Goal: Information Seeking & Learning: Learn about a topic

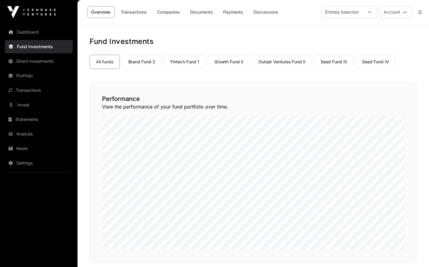
click at [49, 79] on link "Portfolio" at bounding box center [39, 75] width 68 height 13
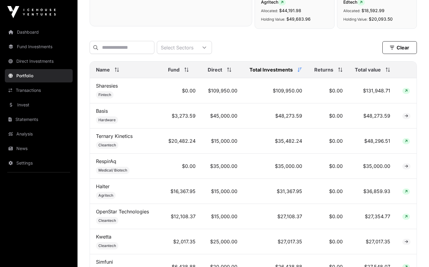
scroll to position [220, 0]
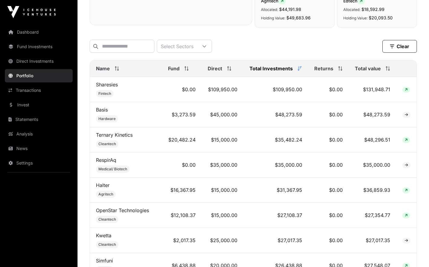
click at [120, 72] on div "Name" at bounding box center [126, 68] width 60 height 7
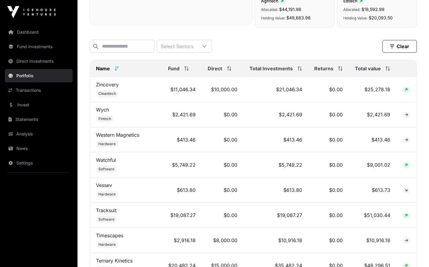
click at [106, 70] on span "Name" at bounding box center [103, 68] width 14 height 7
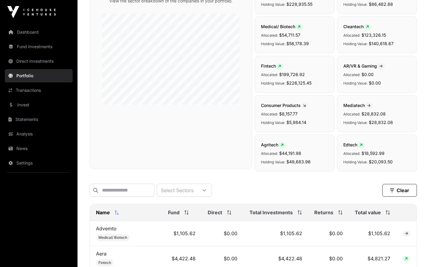
scroll to position [0, 0]
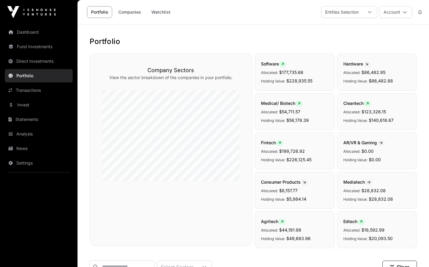
click at [37, 30] on link "Dashboard" at bounding box center [39, 31] width 68 height 13
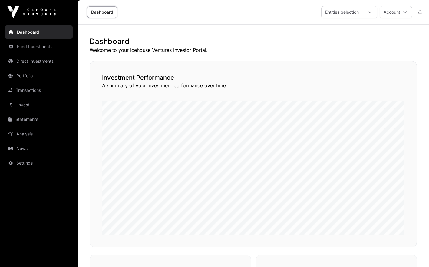
click at [36, 41] on link "Fund Investments" at bounding box center [39, 46] width 68 height 13
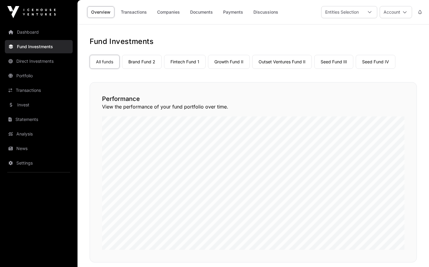
click at [175, 61] on link "Fintech Fund 1" at bounding box center [184, 62] width 41 height 14
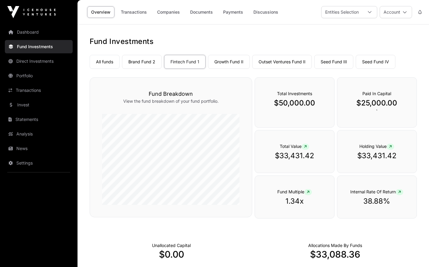
click at [170, 14] on link "Companies" at bounding box center [168, 12] width 31 height 12
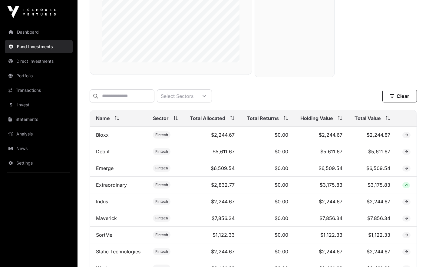
scroll to position [148, 0]
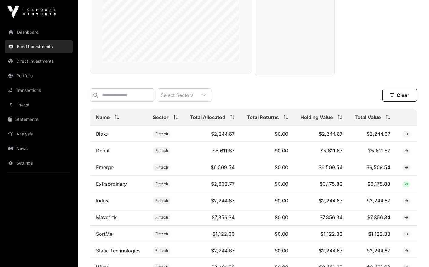
click at [29, 79] on link "Portfolio" at bounding box center [39, 75] width 68 height 13
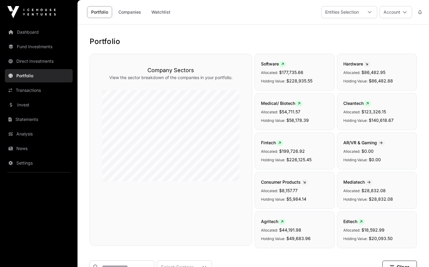
scroll to position [233, 0]
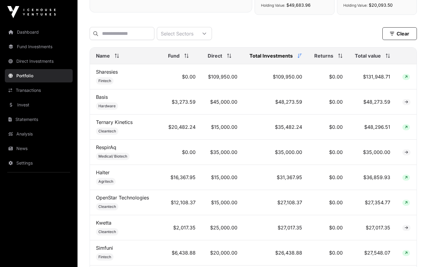
click at [117, 58] on icon at bounding box center [118, 57] width 2 height 1
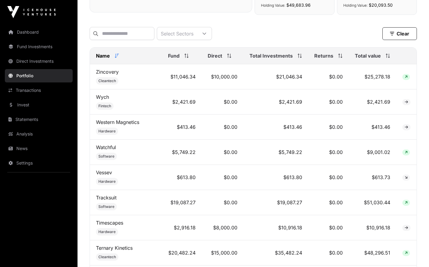
click at [117, 58] on icon at bounding box center [117, 56] width 4 height 4
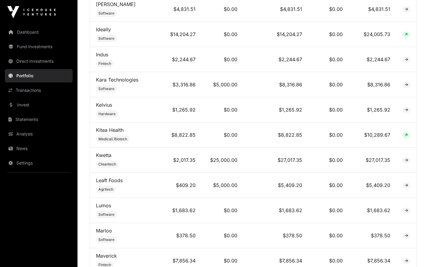
scroll to position [962, 0]
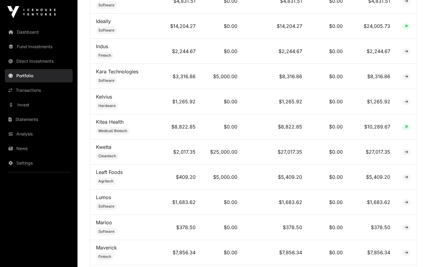
click at [107, 148] on link "Kwetta" at bounding box center [103, 147] width 15 height 6
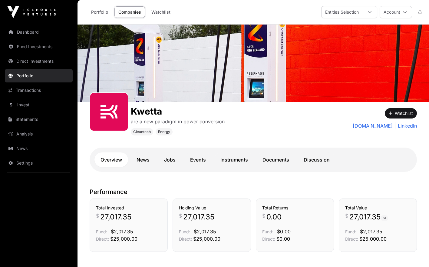
click at [283, 159] on link "Documents" at bounding box center [275, 159] width 39 height 15
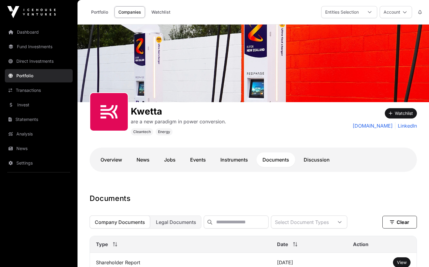
drag, startPoint x: 230, startPoint y: 127, endPoint x: 193, endPoint y: 130, distance: 36.5
click at [193, 130] on div "Kwetta are a new paradigm in power conversion. Cleantech Energy" at bounding box center [213, 118] width 246 height 33
click at [170, 160] on link "Jobs" at bounding box center [170, 159] width 24 height 15
click at [147, 161] on link "News" at bounding box center [142, 159] width 25 height 15
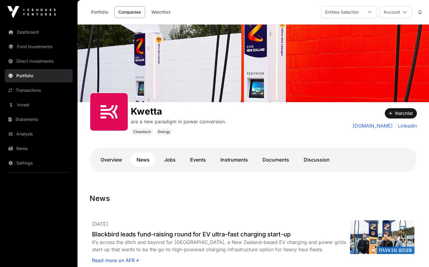
click at [166, 160] on link "Jobs" at bounding box center [170, 159] width 24 height 15
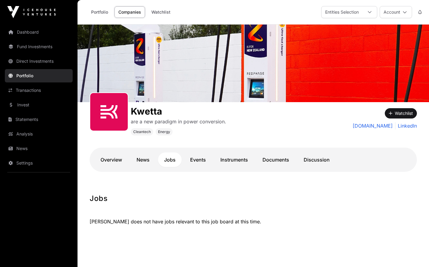
click at [120, 158] on link "Overview" at bounding box center [111, 159] width 34 height 15
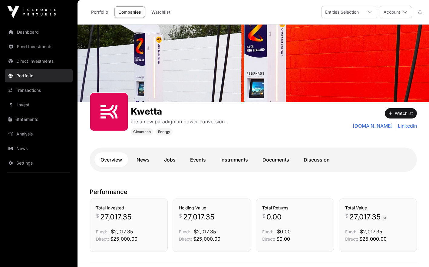
click at [196, 158] on link "Events" at bounding box center [198, 159] width 28 height 15
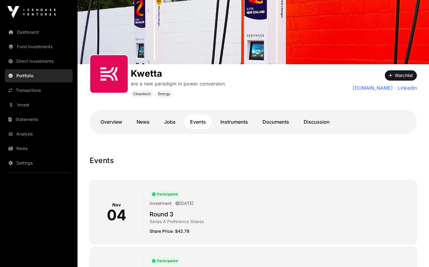
scroll to position [35, 0]
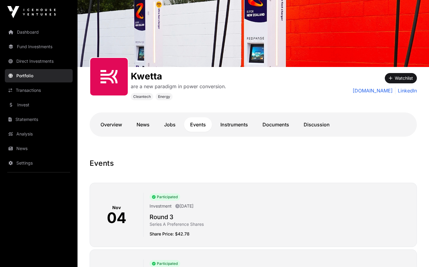
click at [243, 129] on link "Instruments" at bounding box center [234, 124] width 40 height 15
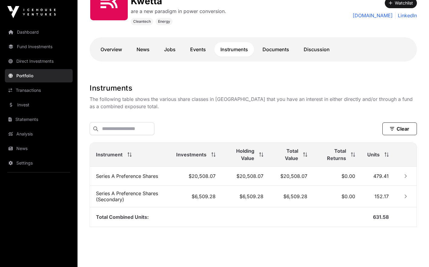
scroll to position [111, 0]
click at [405, 177] on icon "Row Collapsed" at bounding box center [406, 176] width 2 height 4
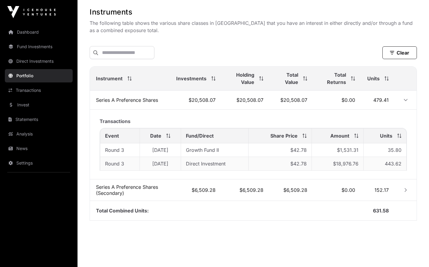
scroll to position [190, 0]
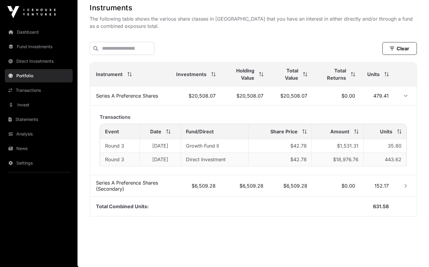
click at [293, 182] on td "$6,509.28" at bounding box center [291, 185] width 44 height 21
click at [31, 32] on link "Dashboard" at bounding box center [39, 31] width 68 height 13
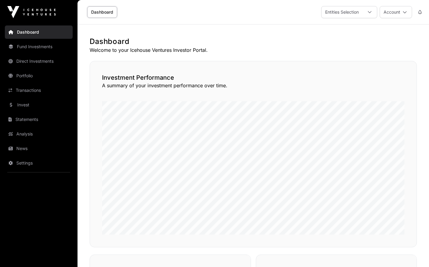
click at [17, 102] on link "Invest" at bounding box center [39, 104] width 68 height 13
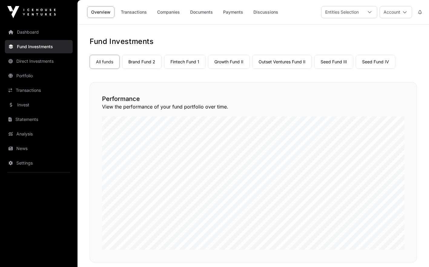
click at [29, 84] on link "Transactions" at bounding box center [39, 90] width 68 height 13
click at [31, 72] on link "Portfolio" at bounding box center [39, 75] width 68 height 13
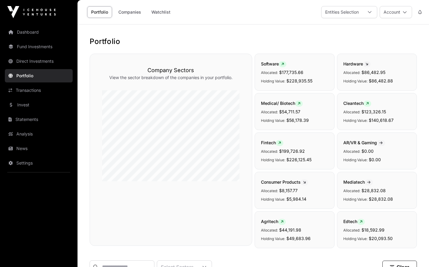
click at [31, 72] on link "Portfolio" at bounding box center [39, 75] width 68 height 13
click at [132, 12] on link "Companies" at bounding box center [129, 12] width 31 height 12
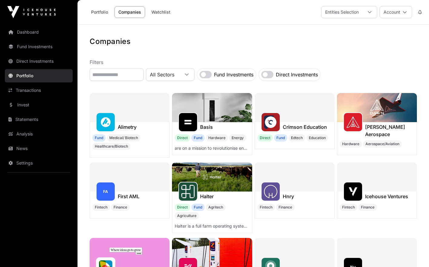
scroll to position [234, 0]
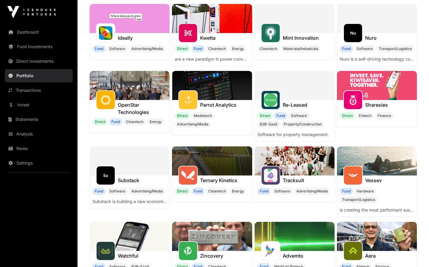
click at [107, 58] on div "Ideally Fund Software Advertising/Media" at bounding box center [130, 46] width 80 height 27
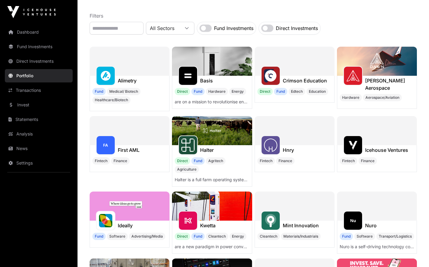
scroll to position [0, 0]
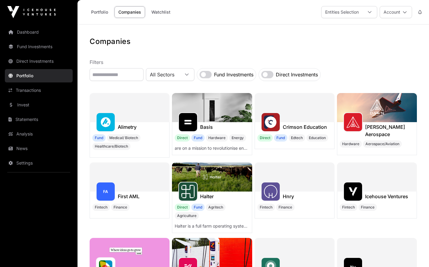
click at [31, 45] on link "Fund Investments" at bounding box center [39, 46] width 68 height 13
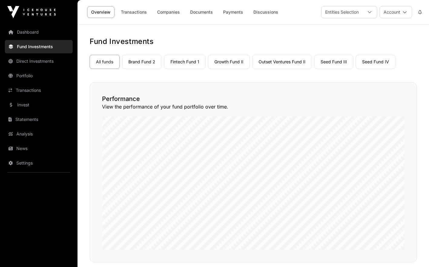
click at [29, 74] on link "Portfolio" at bounding box center [39, 75] width 68 height 13
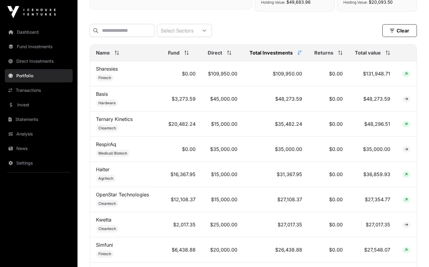
scroll to position [250, 0]
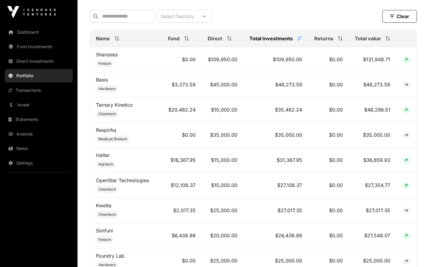
click at [114, 41] on span at bounding box center [115, 38] width 7 height 4
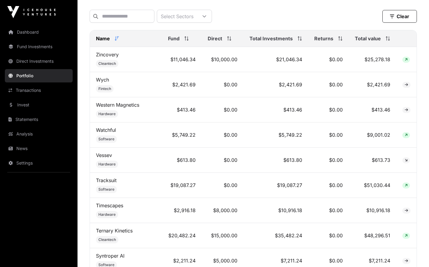
click at [114, 40] on div "Name" at bounding box center [126, 38] width 60 height 7
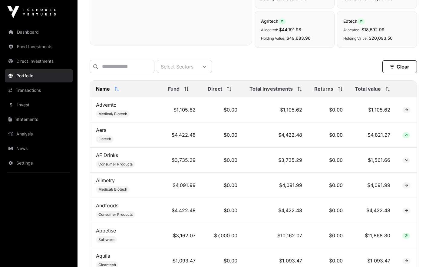
scroll to position [0, 0]
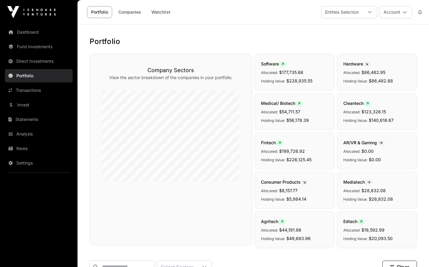
click at [48, 45] on link "Fund Investments" at bounding box center [39, 46] width 68 height 13
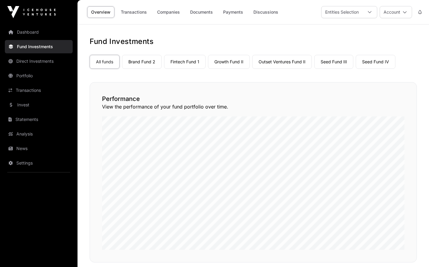
click at [169, 63] on link "Fintech Fund 1" at bounding box center [184, 62] width 41 height 14
click at [29, 77] on link "Portfolio" at bounding box center [39, 75] width 68 height 13
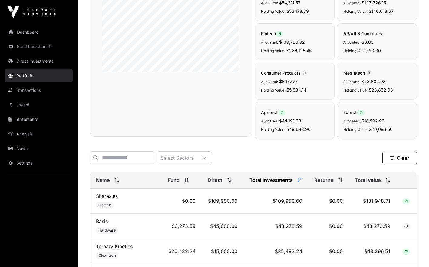
scroll to position [149, 0]
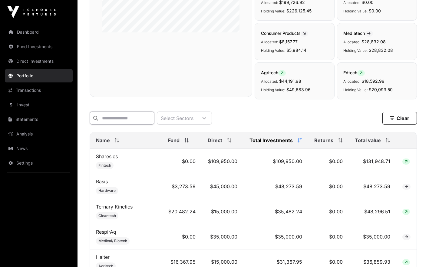
click at [154, 116] on input "text" at bounding box center [122, 117] width 65 height 13
click at [113, 141] on div "Name" at bounding box center [126, 140] width 60 height 7
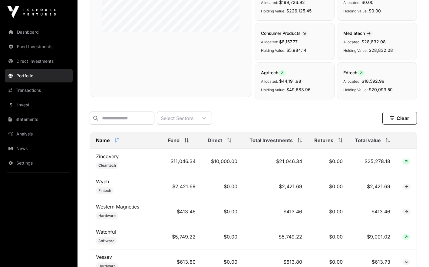
click at [113, 141] on div "Name" at bounding box center [126, 140] width 60 height 7
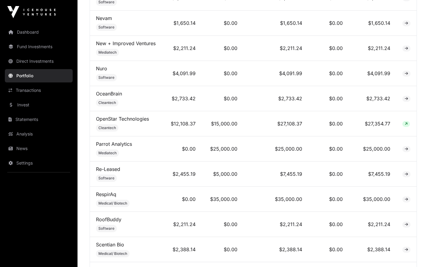
scroll to position [1239, 0]
